Goal: Task Accomplishment & Management: Complete application form

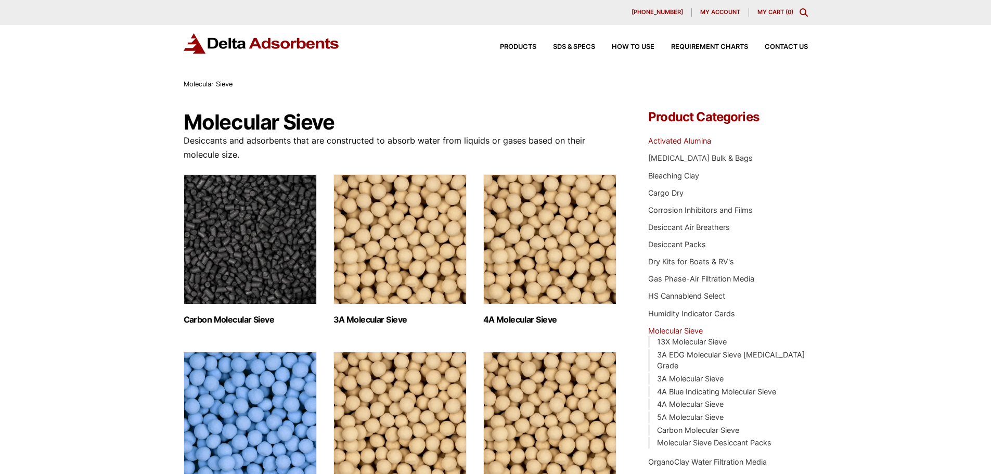
click at [689, 140] on link "Activated Alumina" at bounding box center [679, 140] width 63 height 9
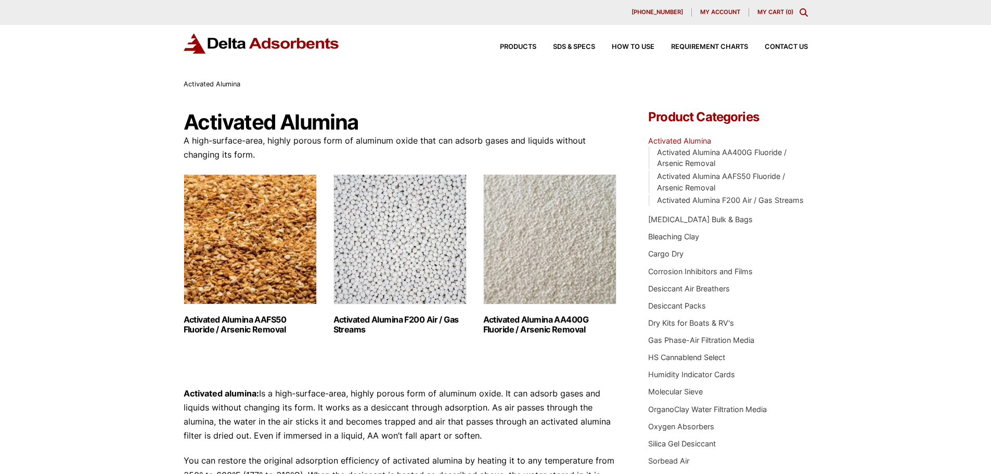
click at [378, 317] on h2 "Activated Alumina F200 Air / Gas Streams (3)" at bounding box center [400, 325] width 133 height 20
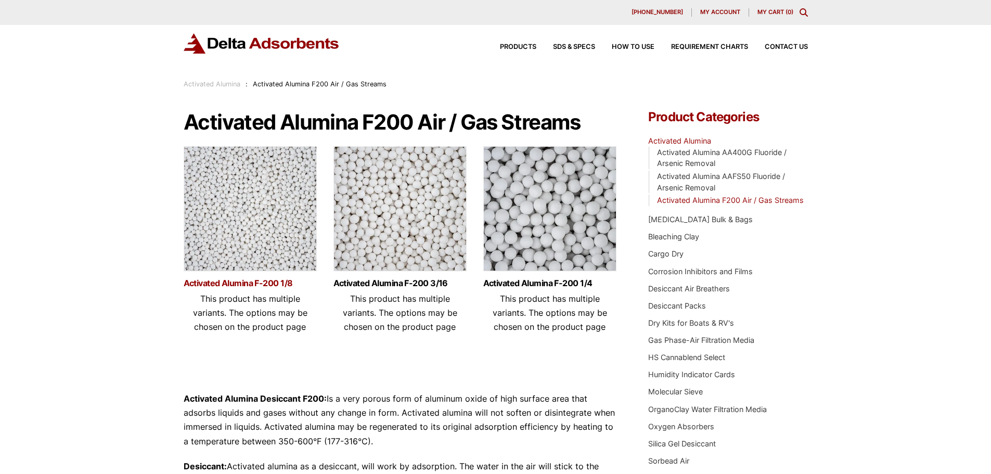
click at [244, 284] on link "Activated Alumina F-200 1/8" at bounding box center [250, 283] width 133 height 9
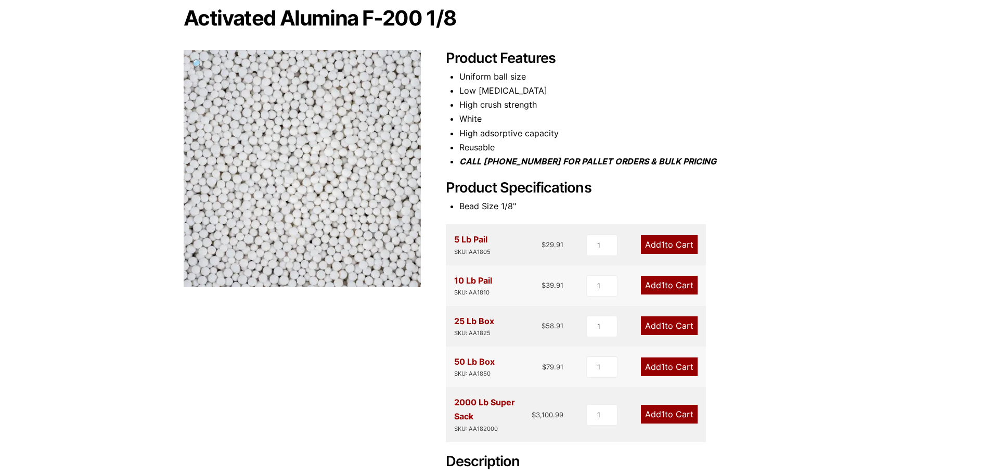
scroll to position [104, 0]
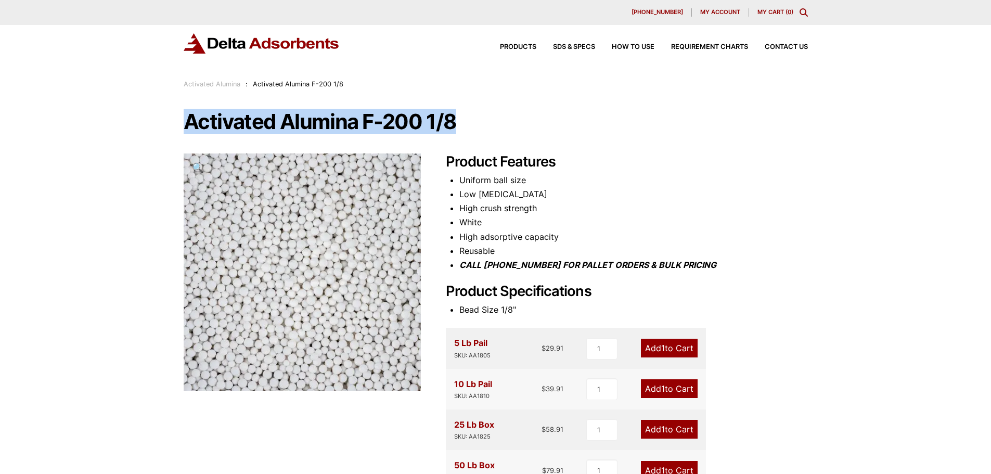
drag, startPoint x: 187, startPoint y: 122, endPoint x: 463, endPoint y: 115, distance: 276.4
click at [463, 115] on h1 "Activated Alumina F-200 1/8" at bounding box center [496, 122] width 624 height 22
copy h1 "Activated Alumina F-200 1/8"
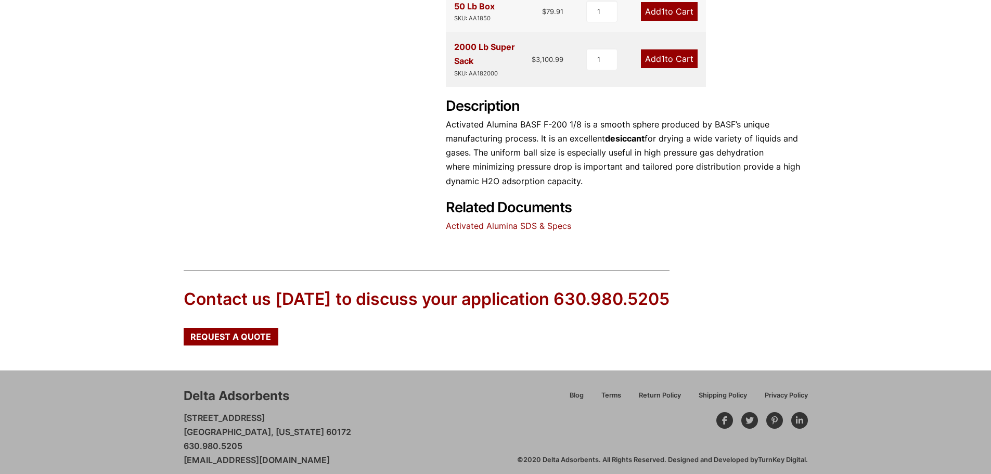
scroll to position [469, 0]
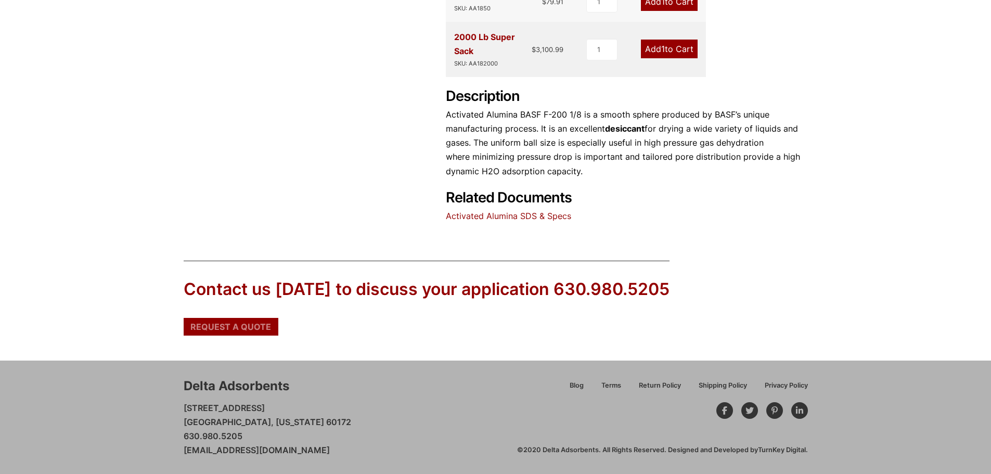
click at [227, 325] on span "Request a Quote" at bounding box center [230, 327] width 81 height 8
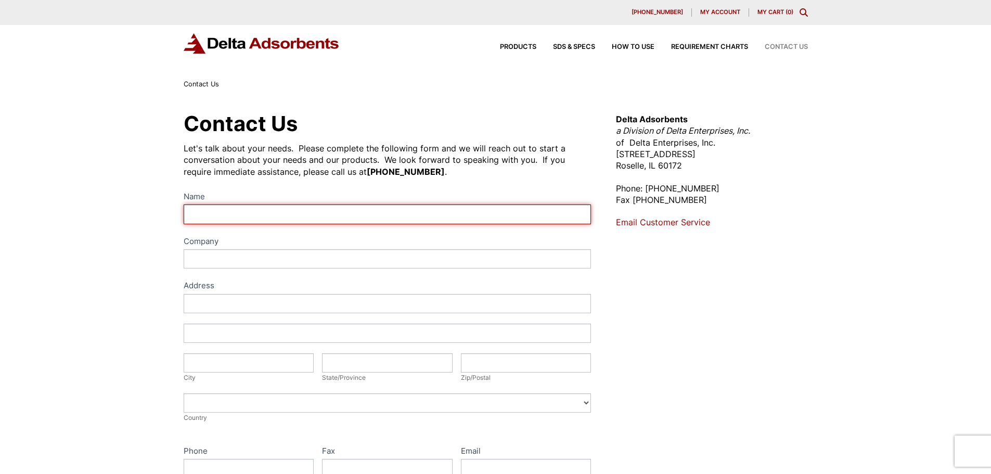
click at [224, 214] on input "Name" at bounding box center [388, 213] width 408 height 19
type input "jim"
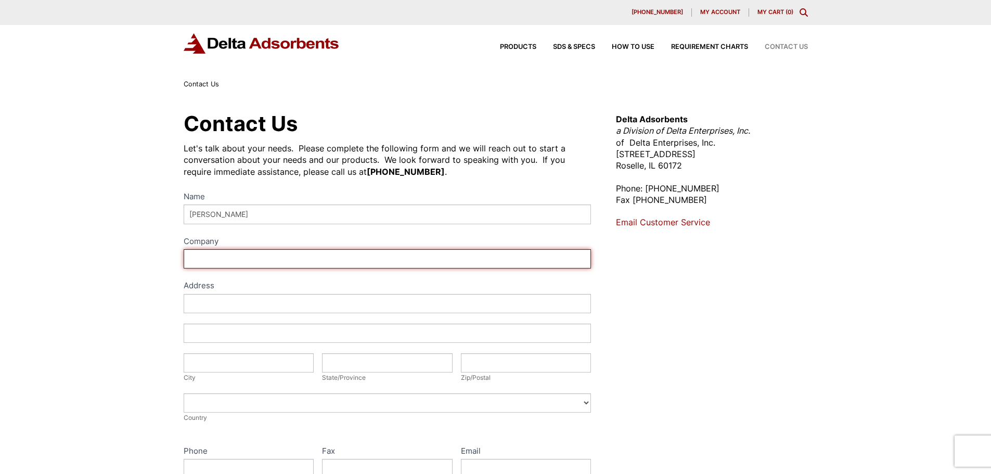
click at [217, 260] on input "Company" at bounding box center [388, 258] width 408 height 19
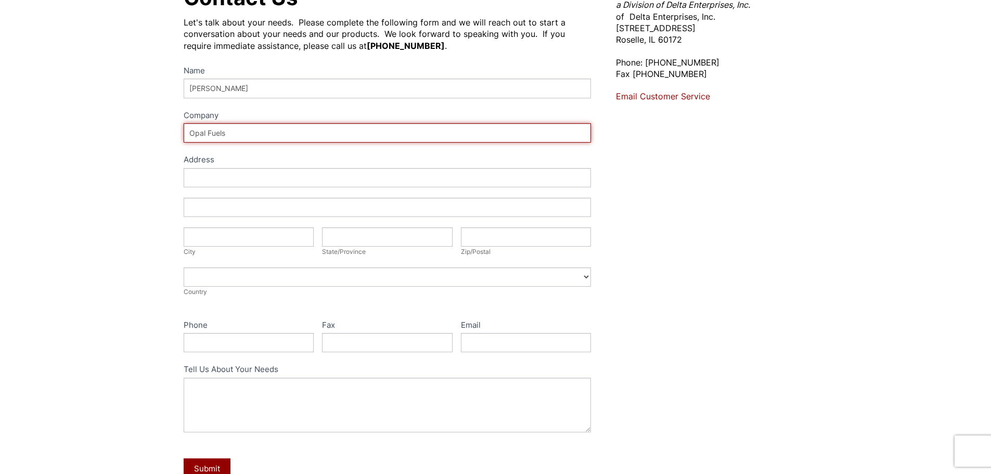
scroll to position [156, 0]
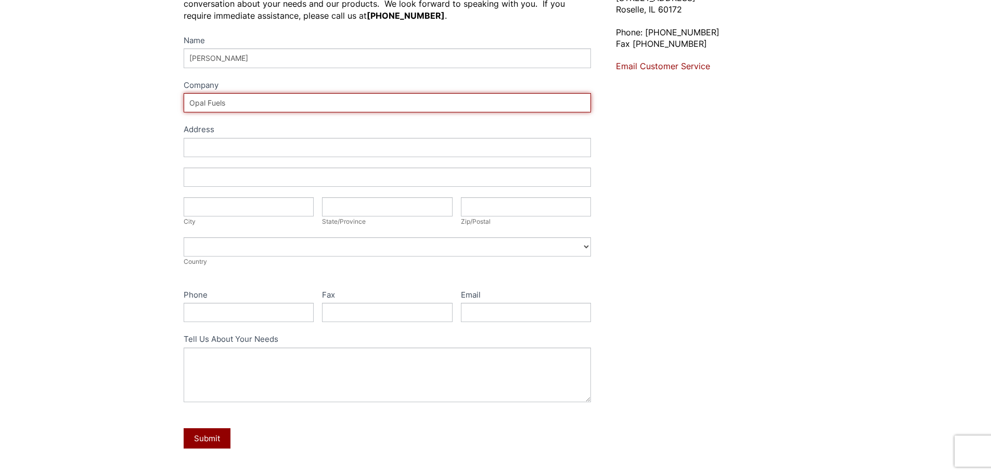
type input "Opal Fuels"
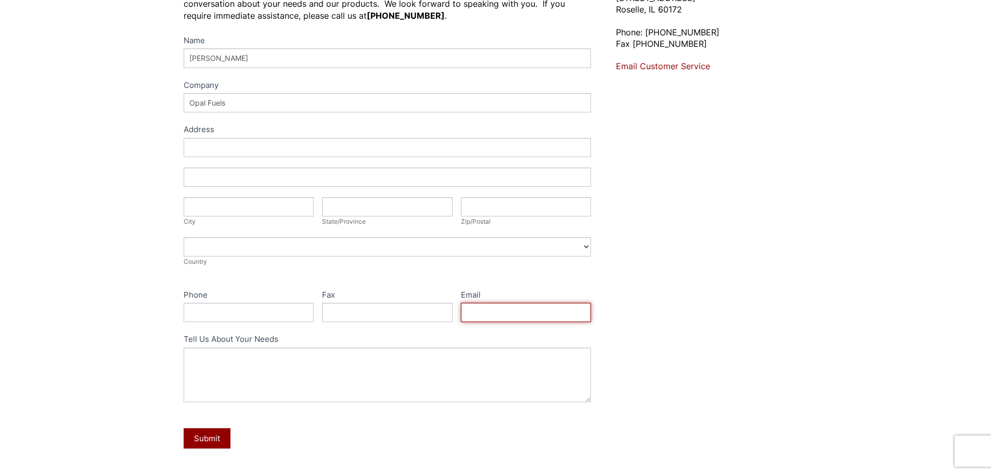
click at [475, 309] on input "Email" at bounding box center [526, 312] width 131 height 19
type input "jstigler@opalfuels.com"
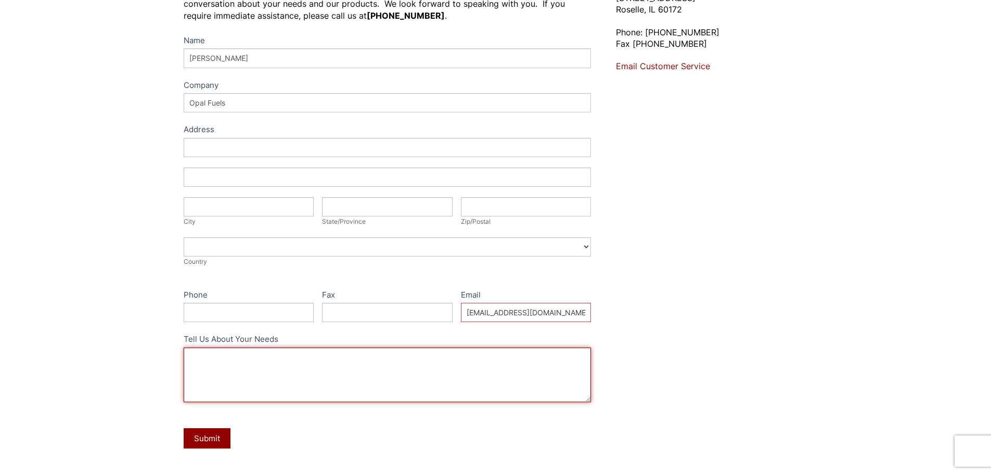
click at [257, 361] on textarea "Tell Us About Your Needs" at bounding box center [388, 375] width 408 height 55
paste textarea "Activated Alumina F-200 1/8"
click at [194, 355] on textarea "what is the lead time on a 2,000 pound super sack of the Activated Alumina F-20…" at bounding box center [388, 375] width 408 height 55
click at [499, 357] on textarea "What is the lead time on a 2,000 pound super sack of the Activated Alumina F-20…" at bounding box center [388, 375] width 408 height 55
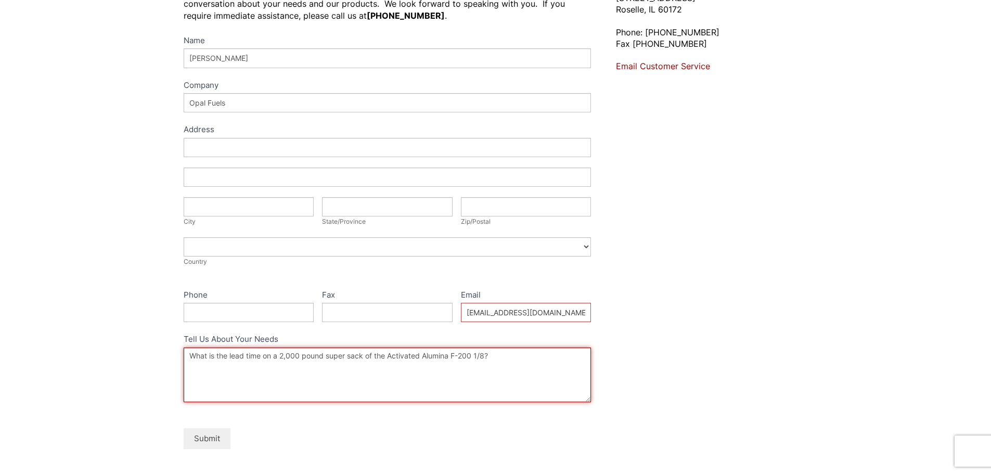
type textarea "What is the lead time on a 2,000 pound super sack of the Activated Alumina F-20…"
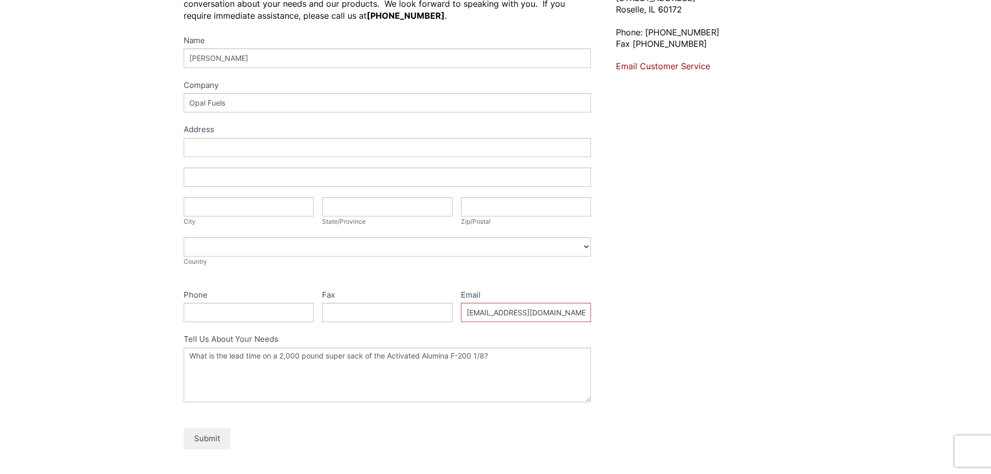
click at [221, 440] on button "Submit" at bounding box center [207, 438] width 47 height 20
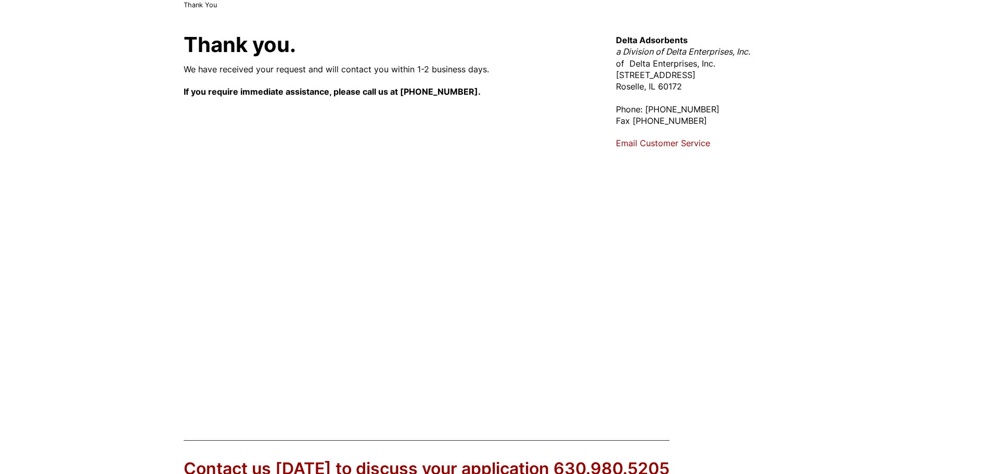
scroll to position [51, 0]
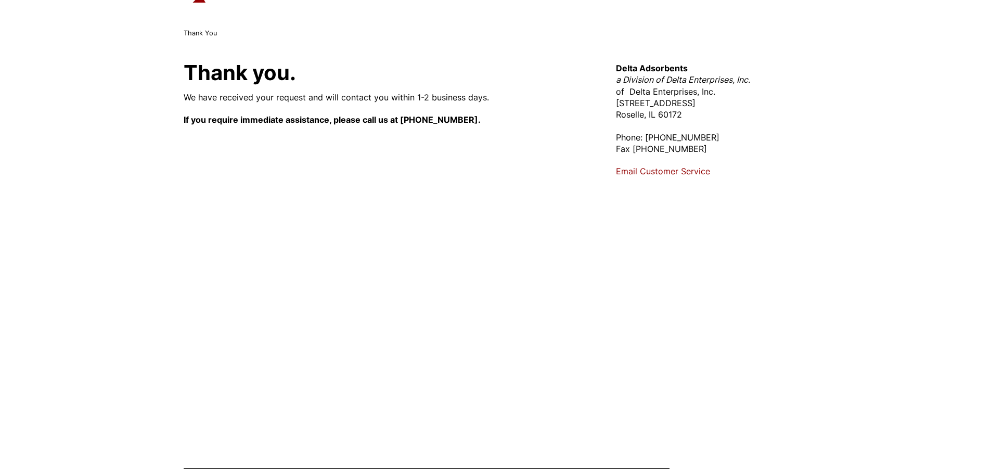
click at [708, 137] on p "Phone: 630-980-5205 Fax 630-980-5286" at bounding box center [711, 143] width 191 height 23
